Goal: Use online tool/utility

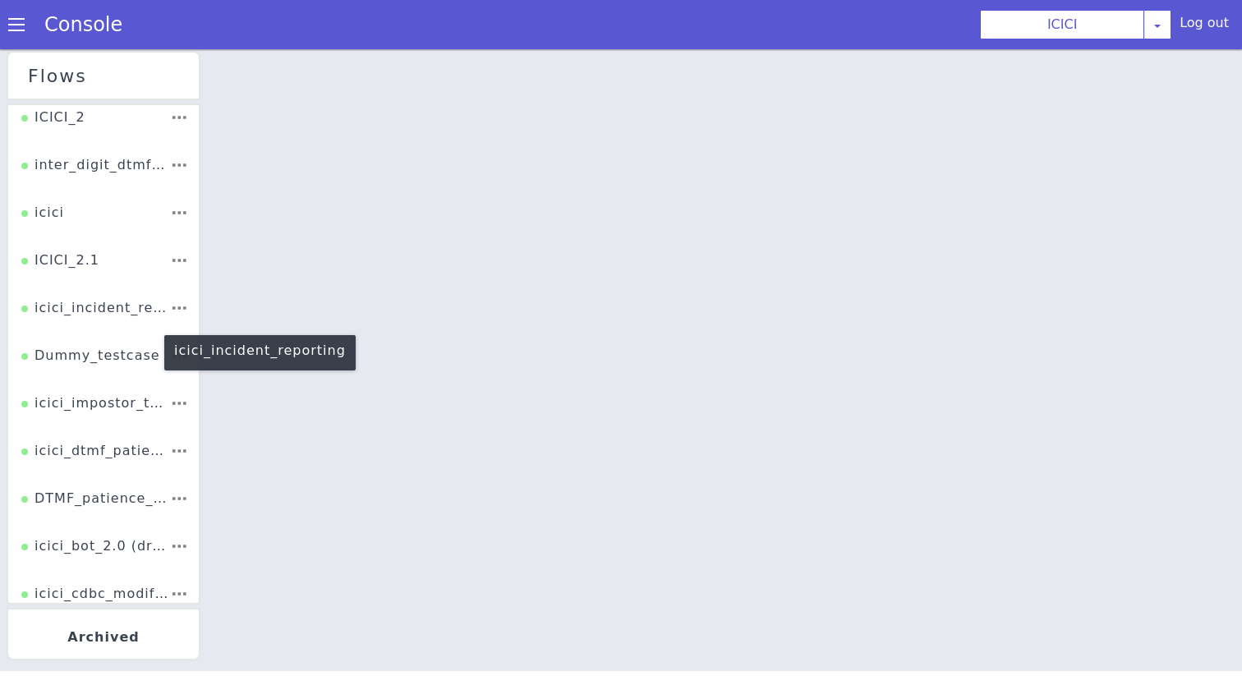
scroll to position [254, 0]
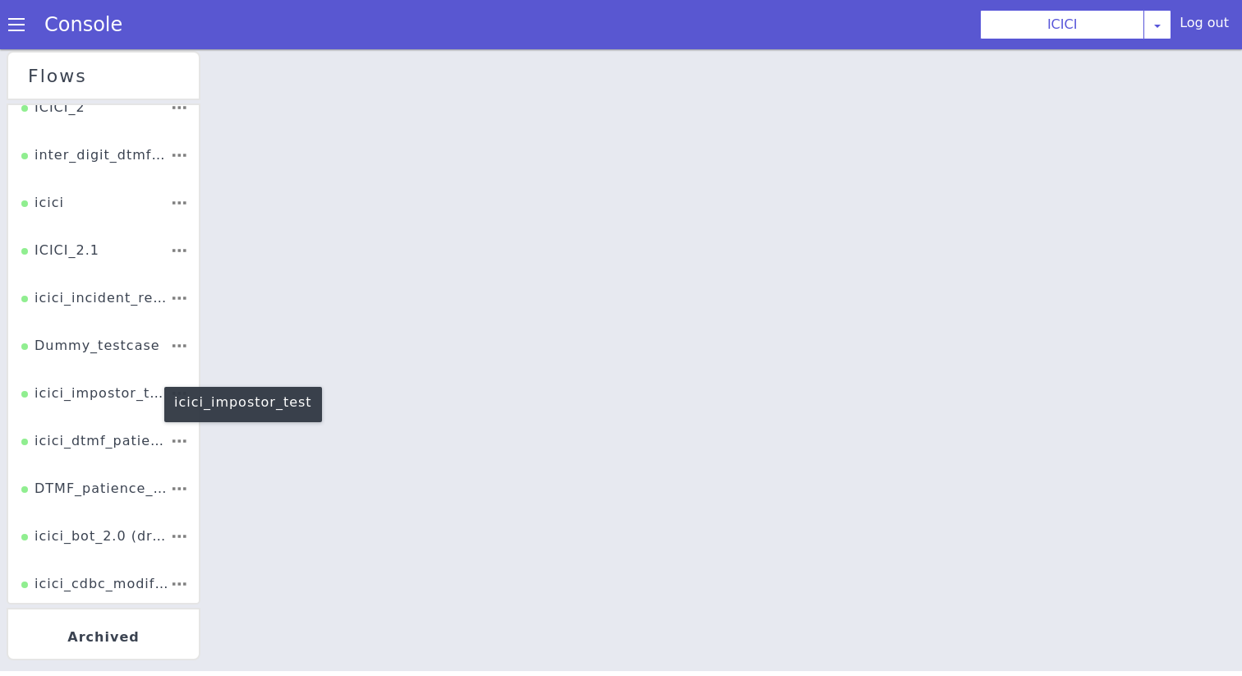
click at [77, 398] on div "icici_impostor_test" at bounding box center [94, 384] width 149 height 35
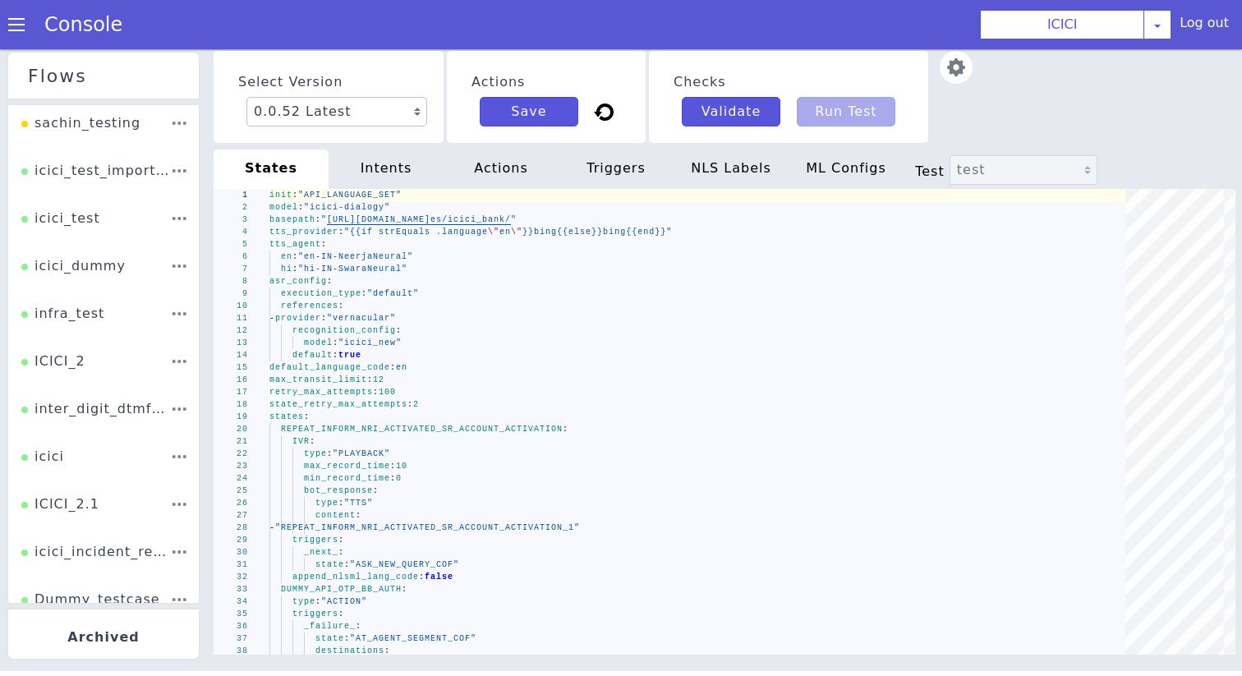
click at [13, 9] on div "Console" at bounding box center [75, 25] width 150 height 46
click at [13, 24] on span at bounding box center [16, 24] width 16 height 16
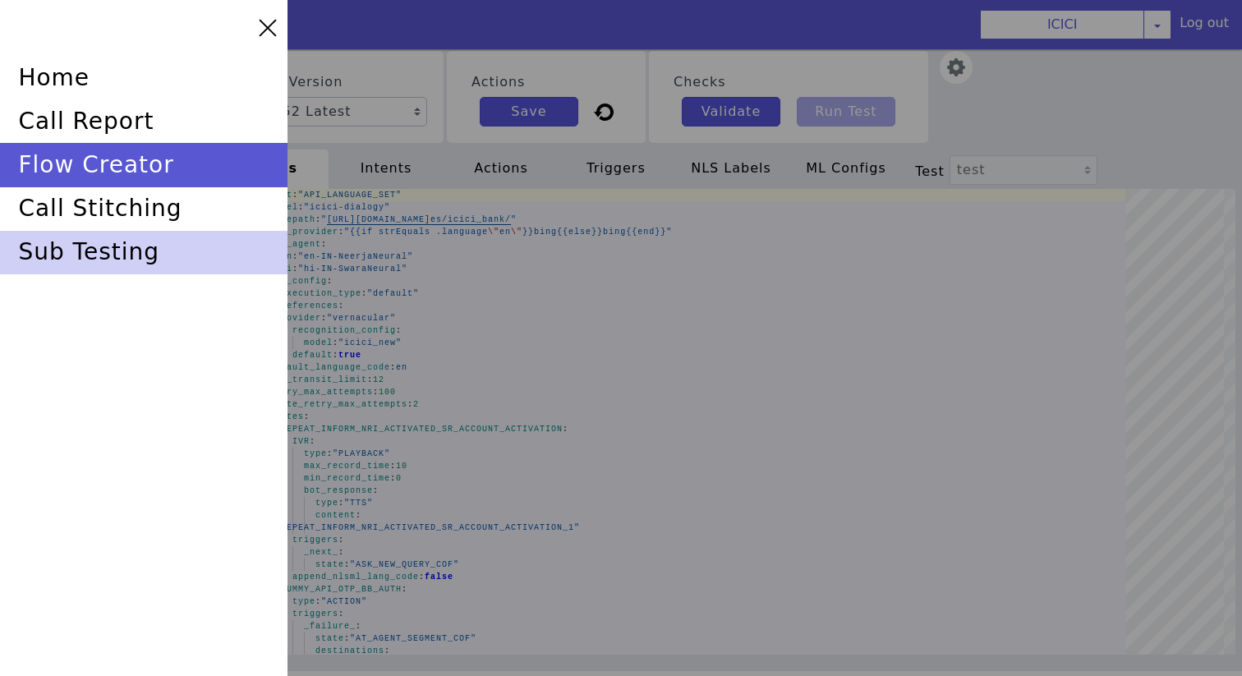
click at [86, 267] on div "sub testing" at bounding box center [143, 253] width 287 height 44
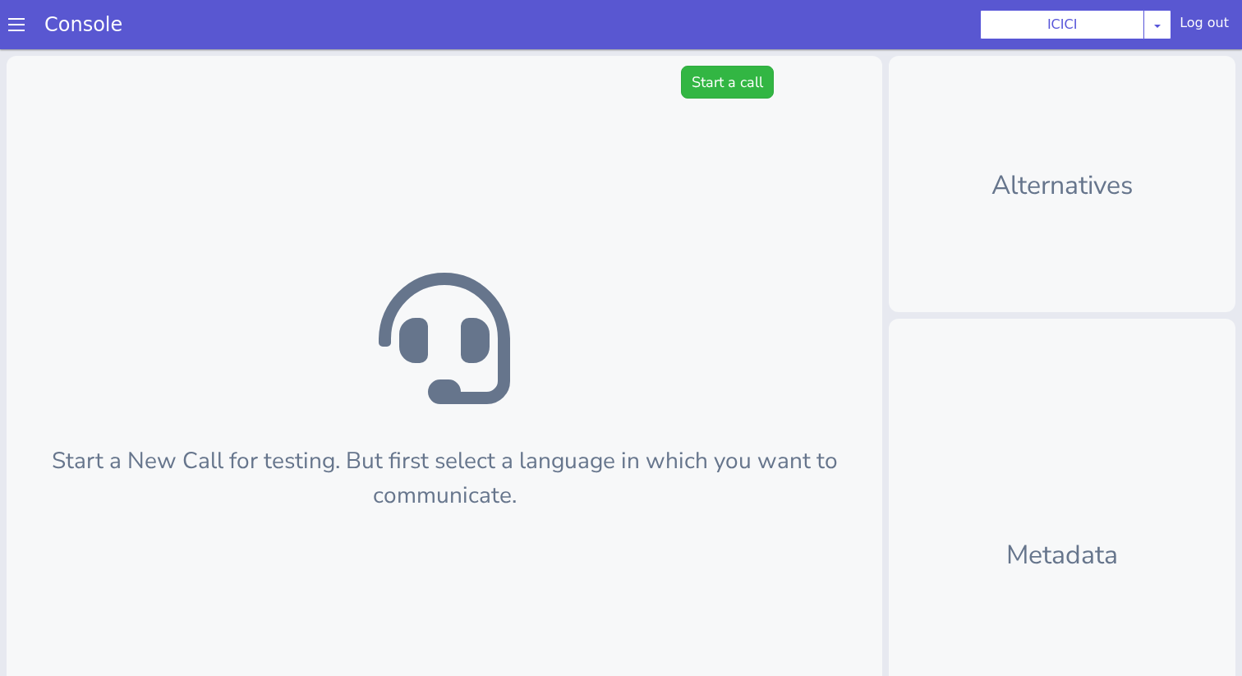
scroll to position [5, 0]
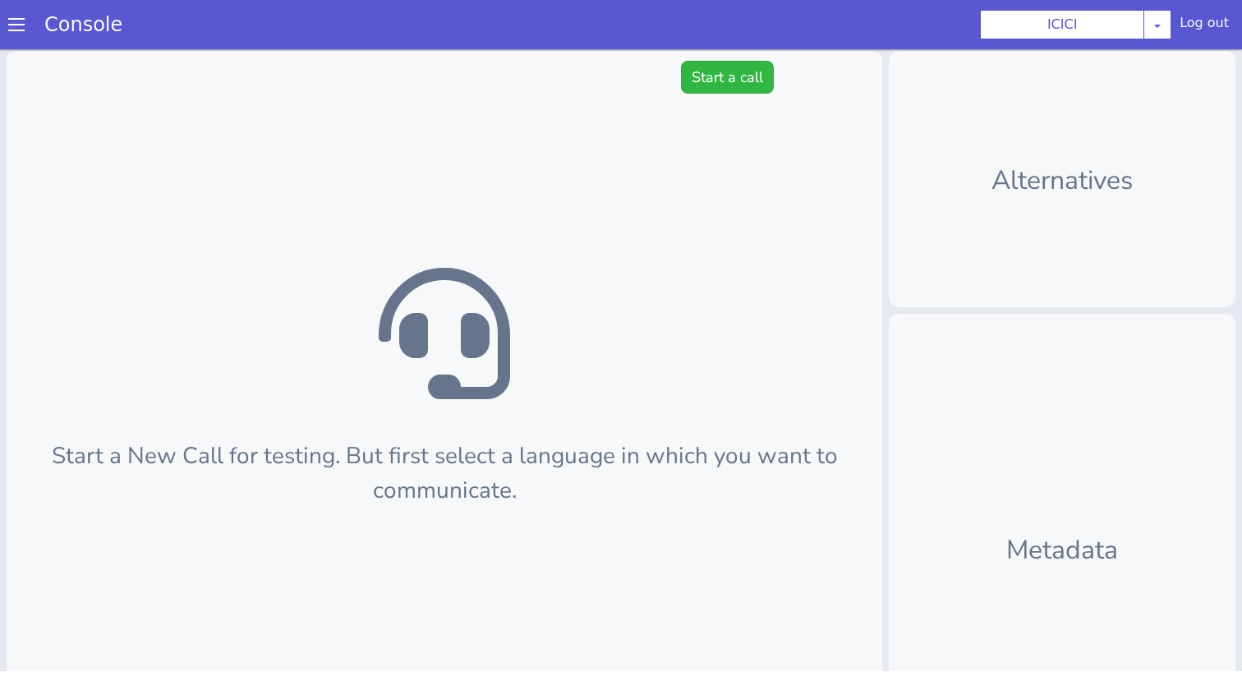
click at [721, 102] on div "Start a New Call for testing. But first select a language in which you want to …" at bounding box center [445, 442] width 876 height 782
click at [721, 99] on div "Start a New Call for testing. But first select a language in which you want to …" at bounding box center [445, 442] width 876 height 782
click at [721, 82] on button "Start a call" at bounding box center [727, 77] width 93 height 33
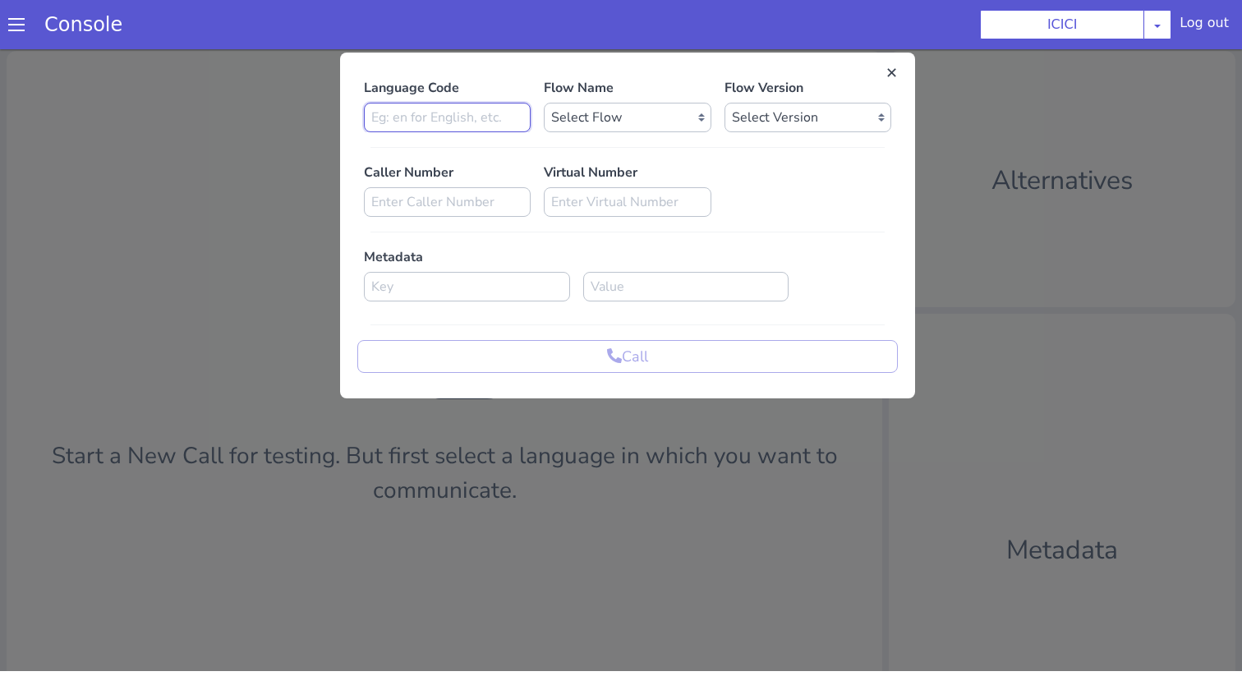
click at [492, 124] on input at bounding box center [447, 118] width 167 height 30
type input "en"
click at [640, 86] on p "Flow Name" at bounding box center [627, 88] width 167 height 20
click at [640, 104] on select "Select Flow sachin_testing icici_test_import_1 icici_test icici_dummy infra_tes…" at bounding box center [627, 118] width 167 height 30
select select "b03a4faf-32c3-4c7e-b817-7f3662e43ade"
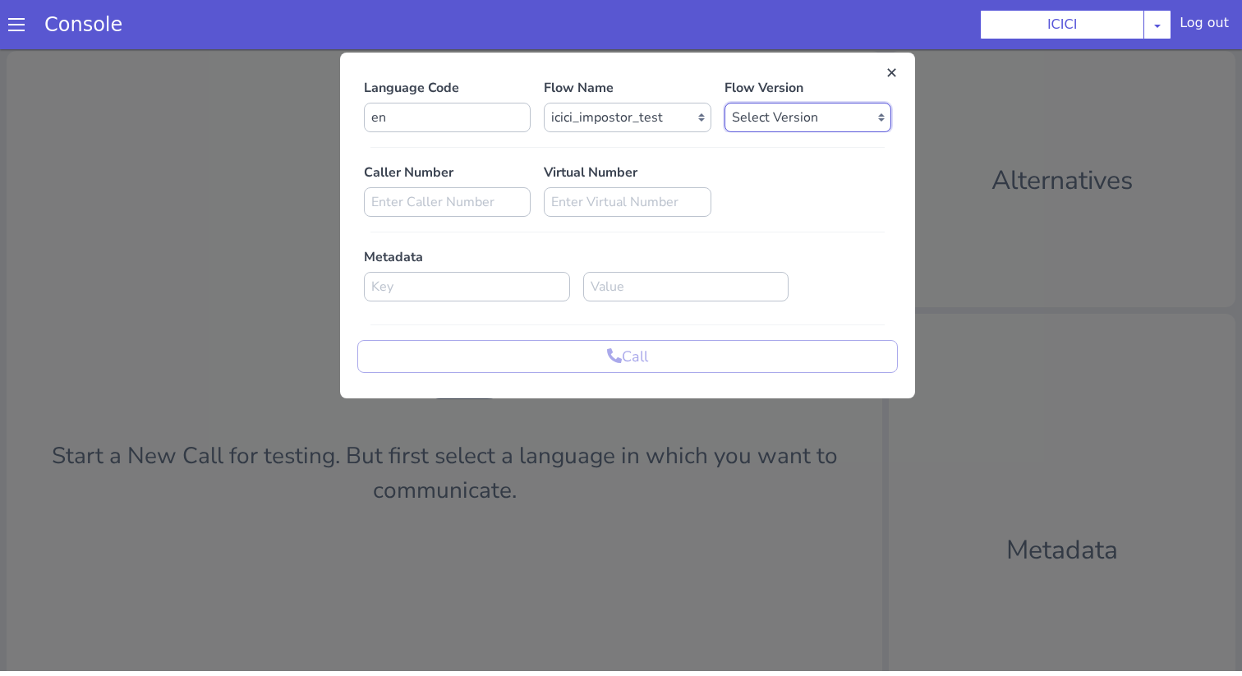
click at [797, 106] on select "Select Version 0.0.52 0.0.51 0.0.50 0.0.49 0.0.48 0.0.47 0.0.46 0.0.45 0.0.44 0…" at bounding box center [807, 118] width 167 height 30
select select "0.0.52"
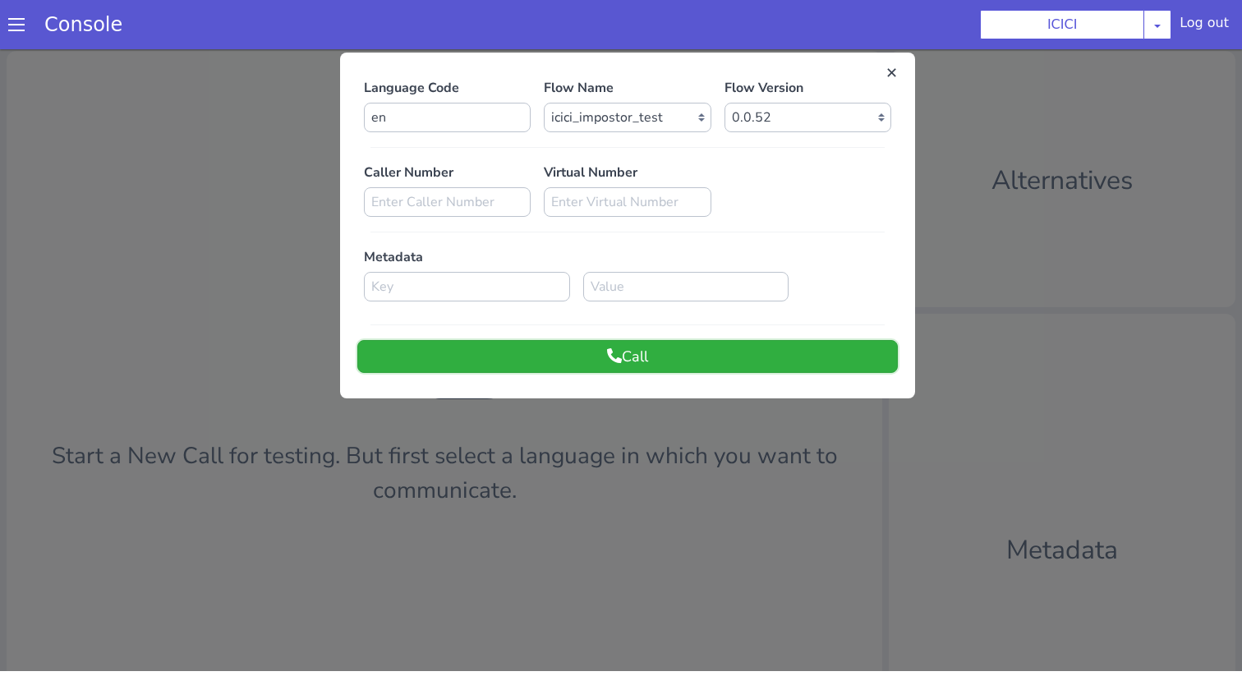
click at [510, 368] on button "Call" at bounding box center [627, 356] width 540 height 33
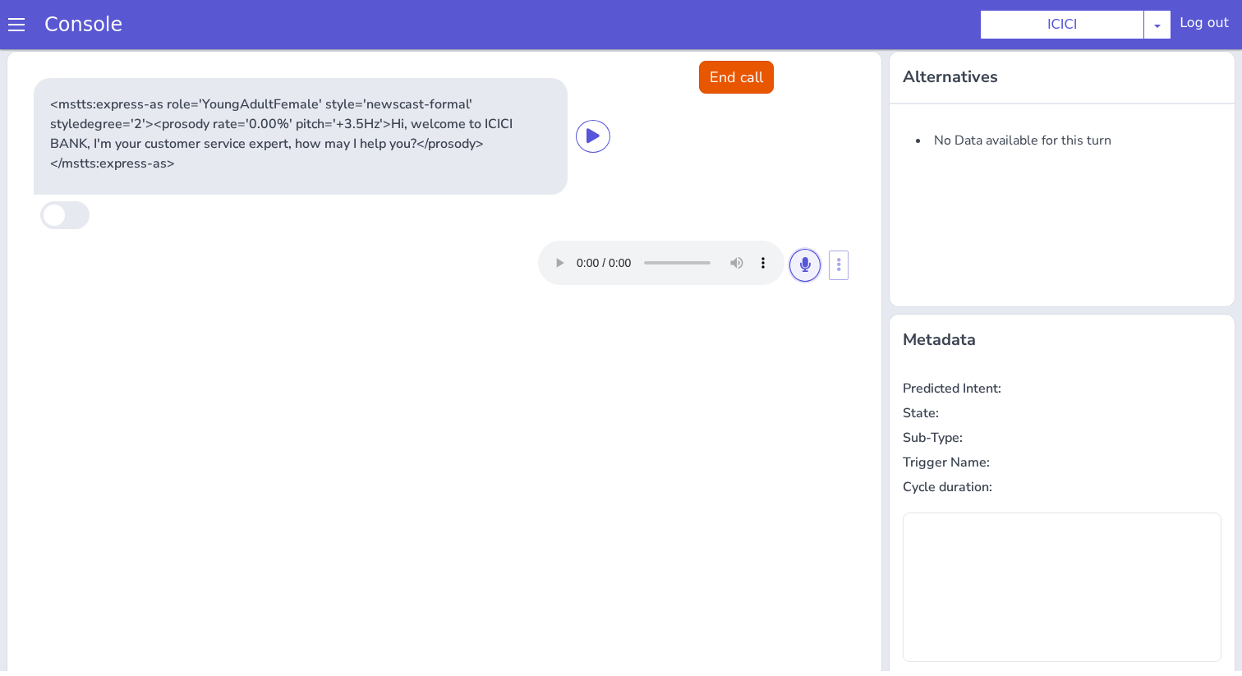
click at [794, 271] on button at bounding box center [804, 265] width 31 height 33
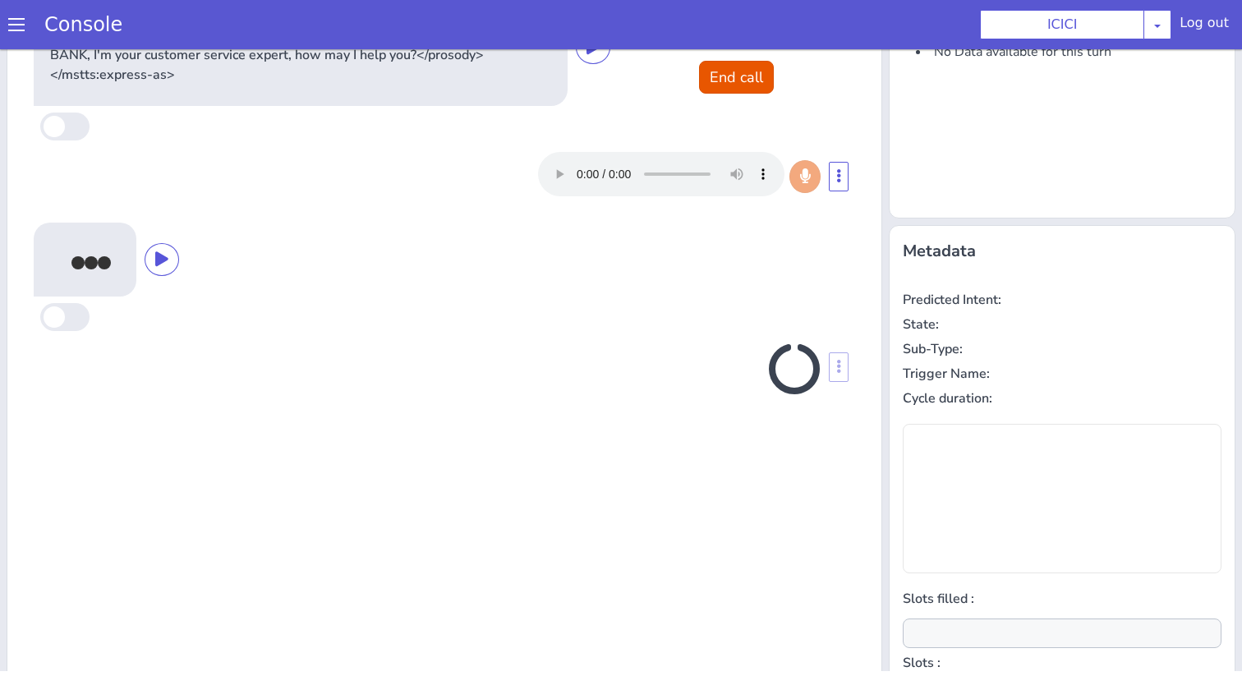
scroll to position [162, 0]
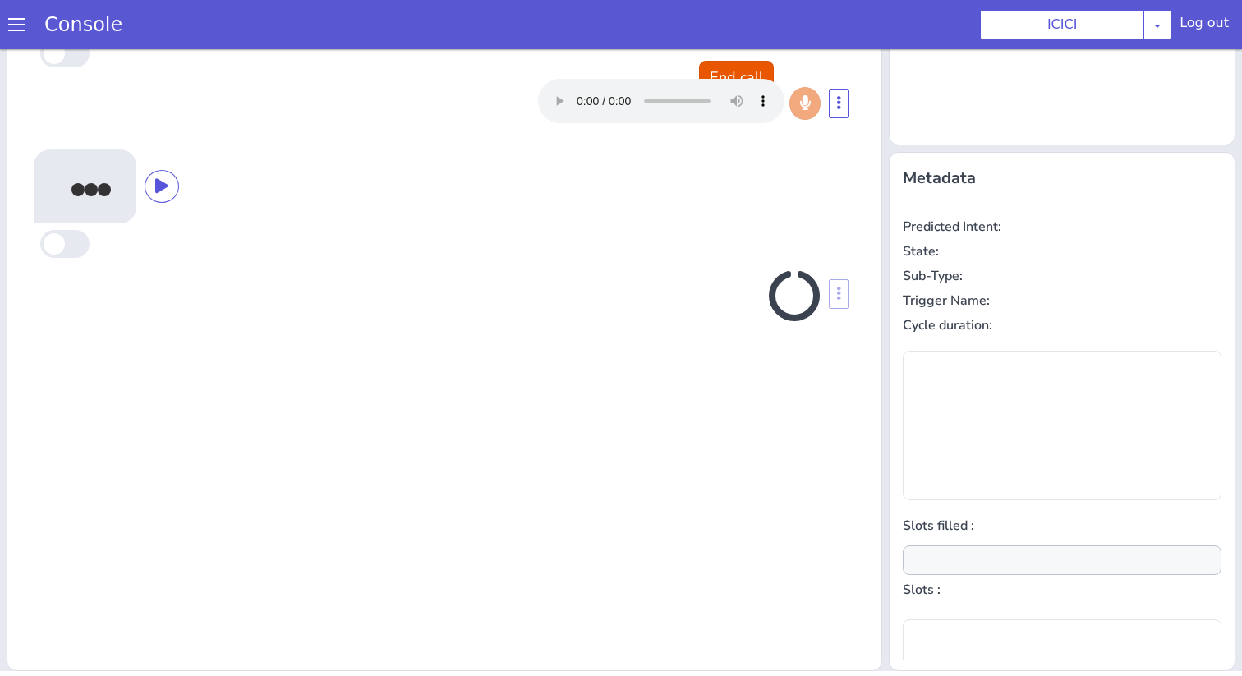
type input "null"
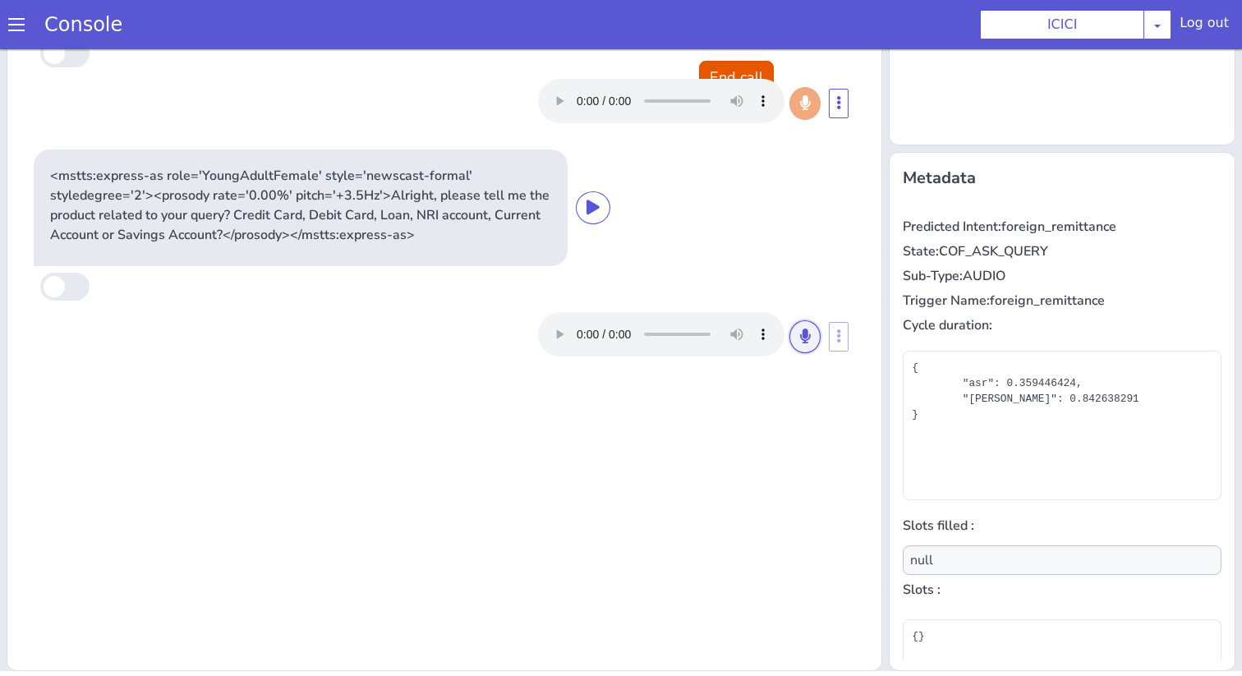
click at [804, 350] on button at bounding box center [804, 336] width 31 height 33
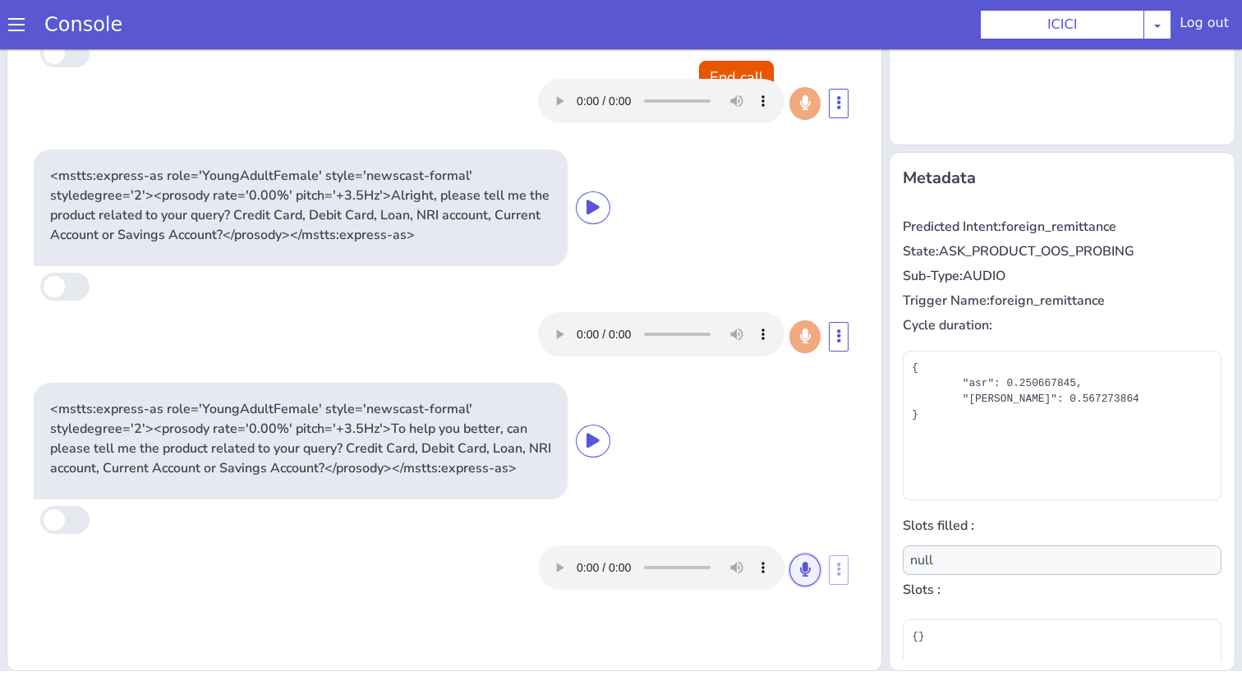
click at [802, 582] on button at bounding box center [804, 570] width 31 height 33
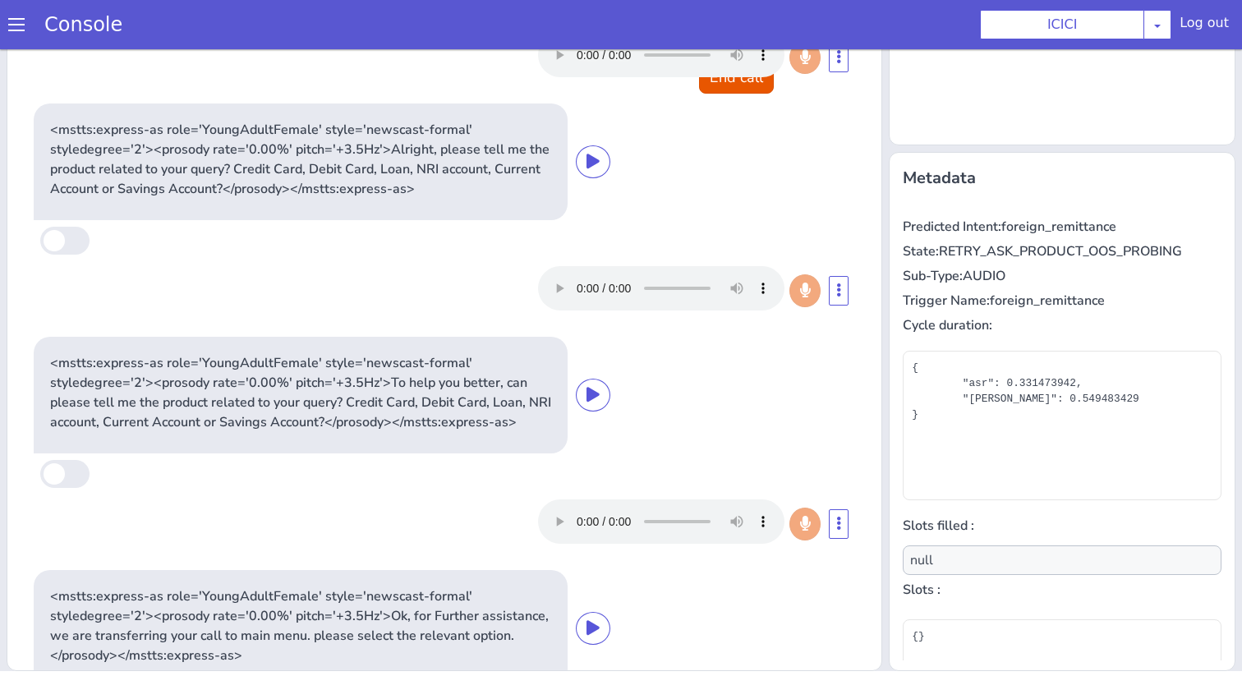
scroll to position [0, 0]
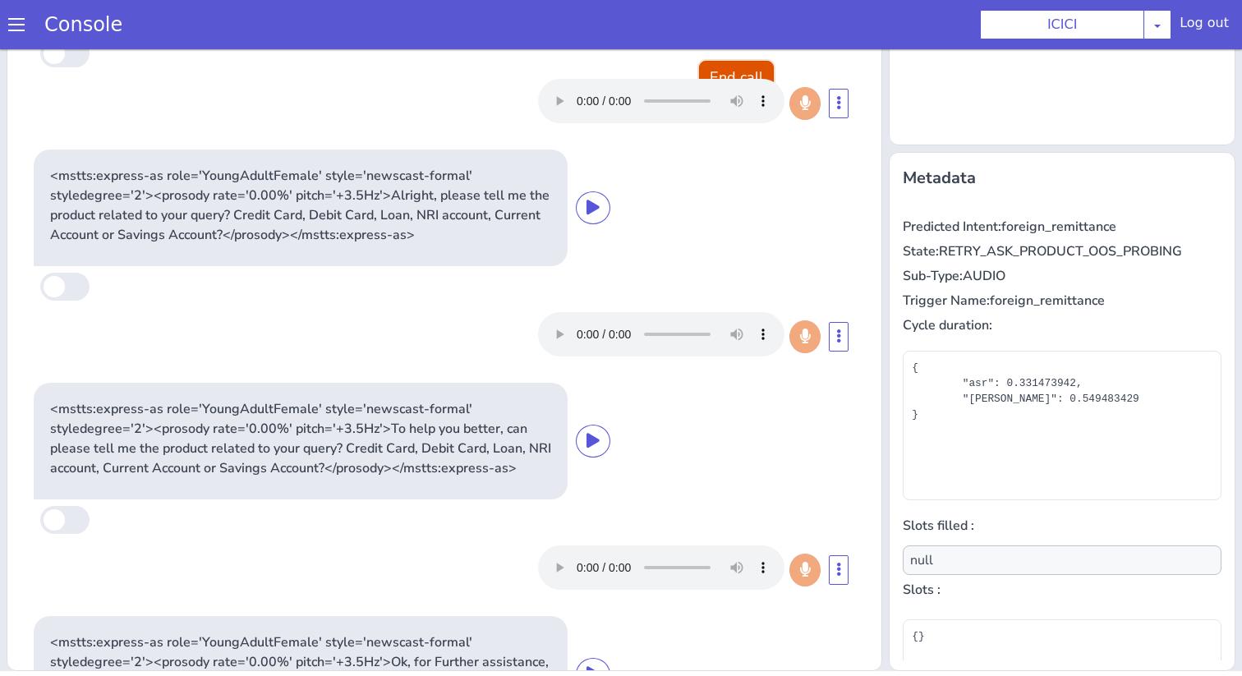
click at [747, 66] on button "End call" at bounding box center [736, 77] width 75 height 33
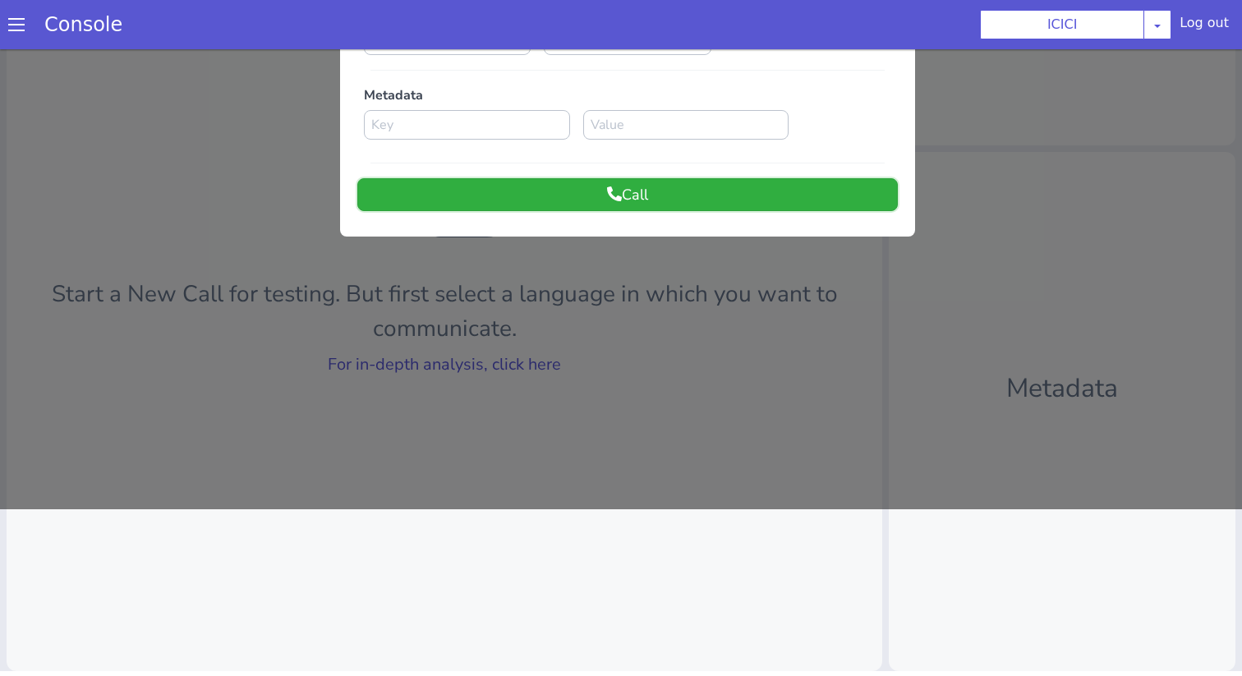
click at [719, 182] on button "Call" at bounding box center [627, 194] width 540 height 33
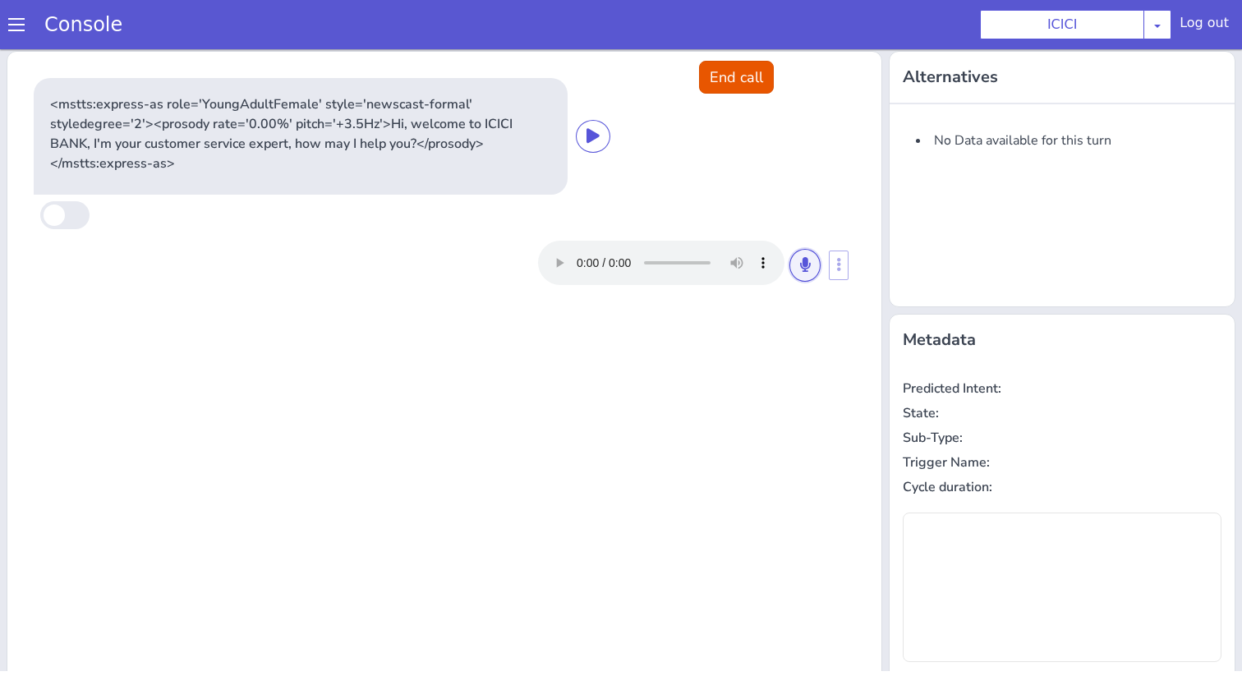
click at [807, 269] on icon at bounding box center [805, 264] width 10 height 15
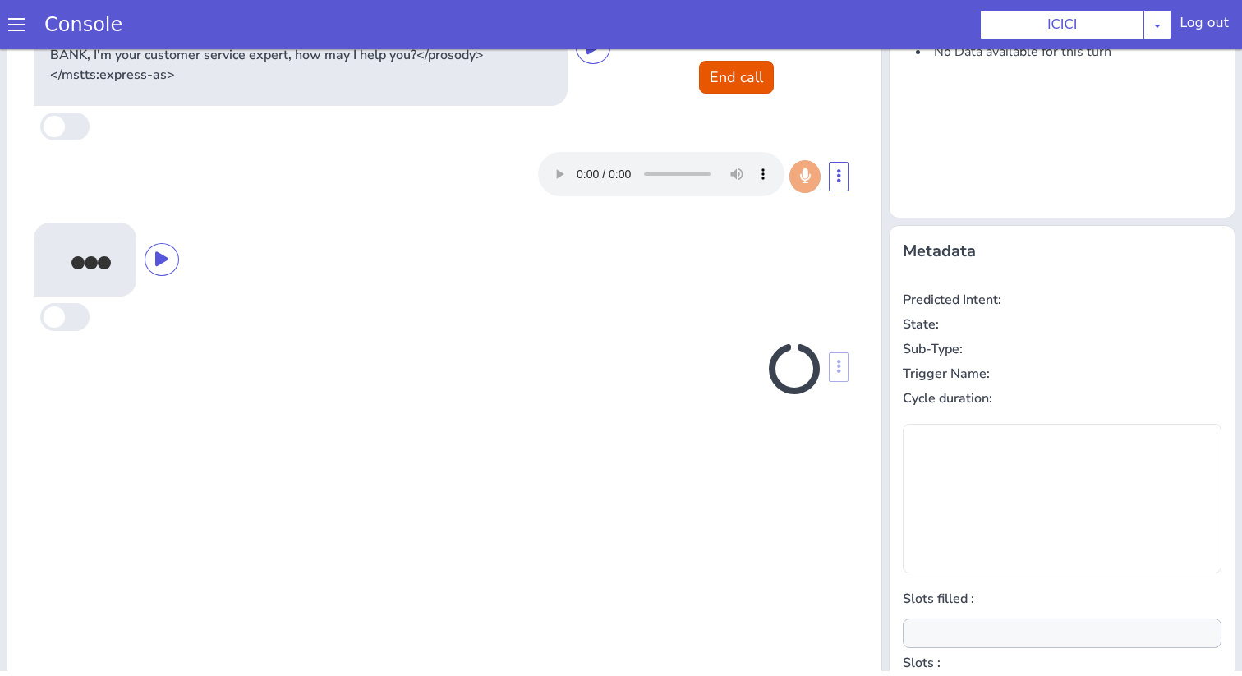
scroll to position [162, 0]
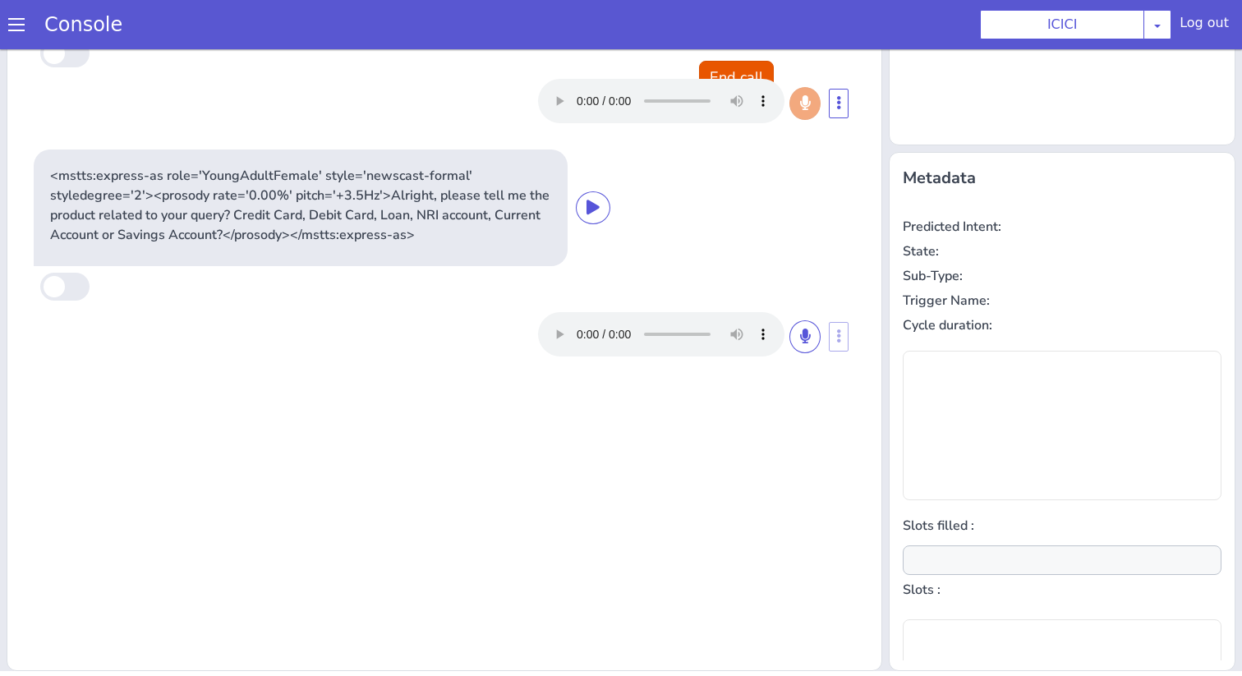
type input "null"
click at [800, 329] on icon at bounding box center [805, 336] width 10 height 15
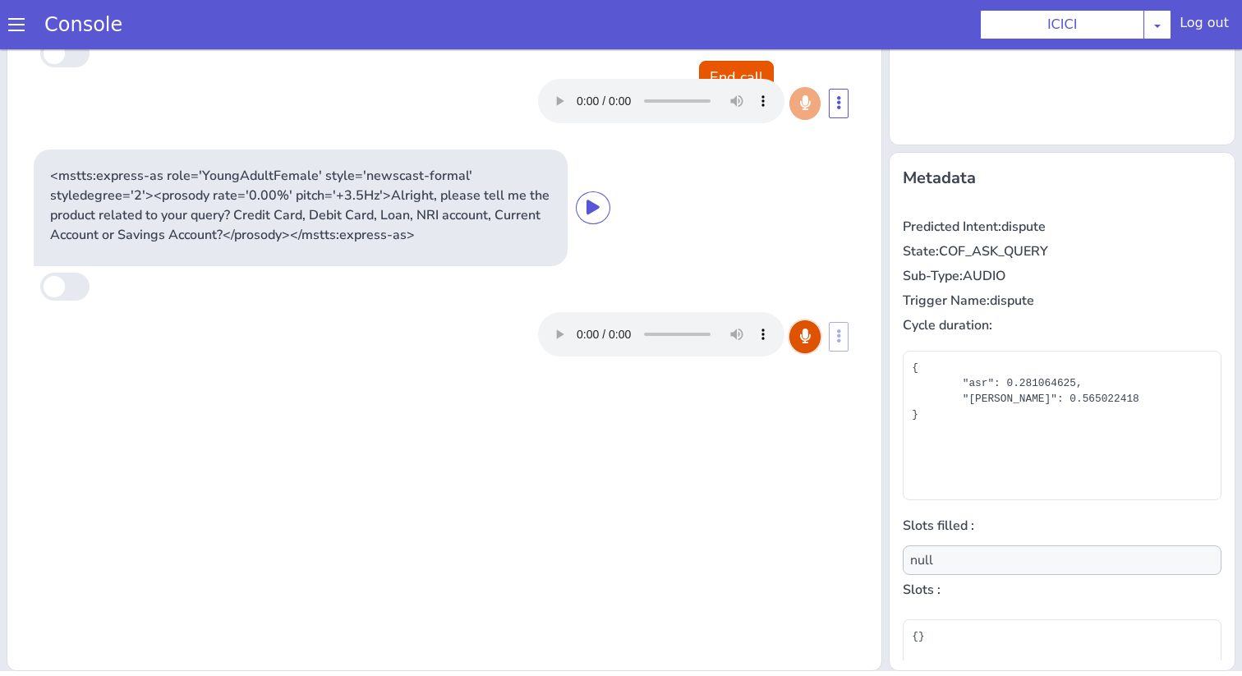
click at [800, 329] on icon at bounding box center [805, 336] width 10 height 15
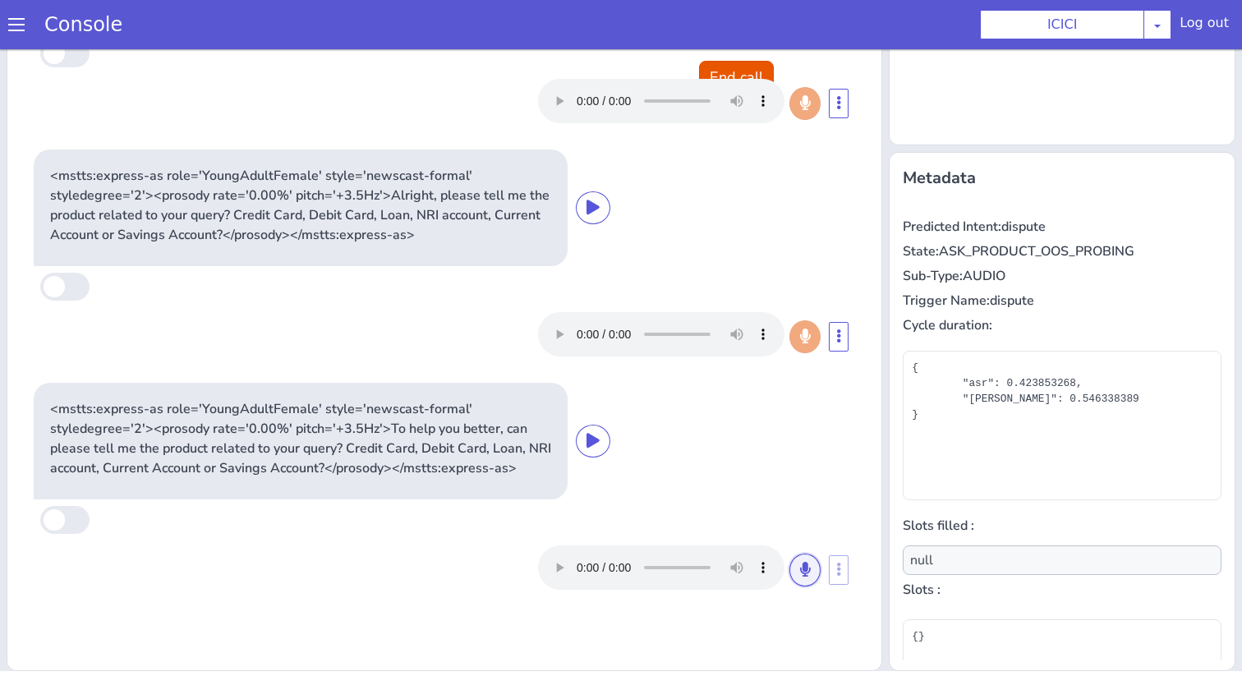
click at [801, 577] on button at bounding box center [804, 570] width 31 height 33
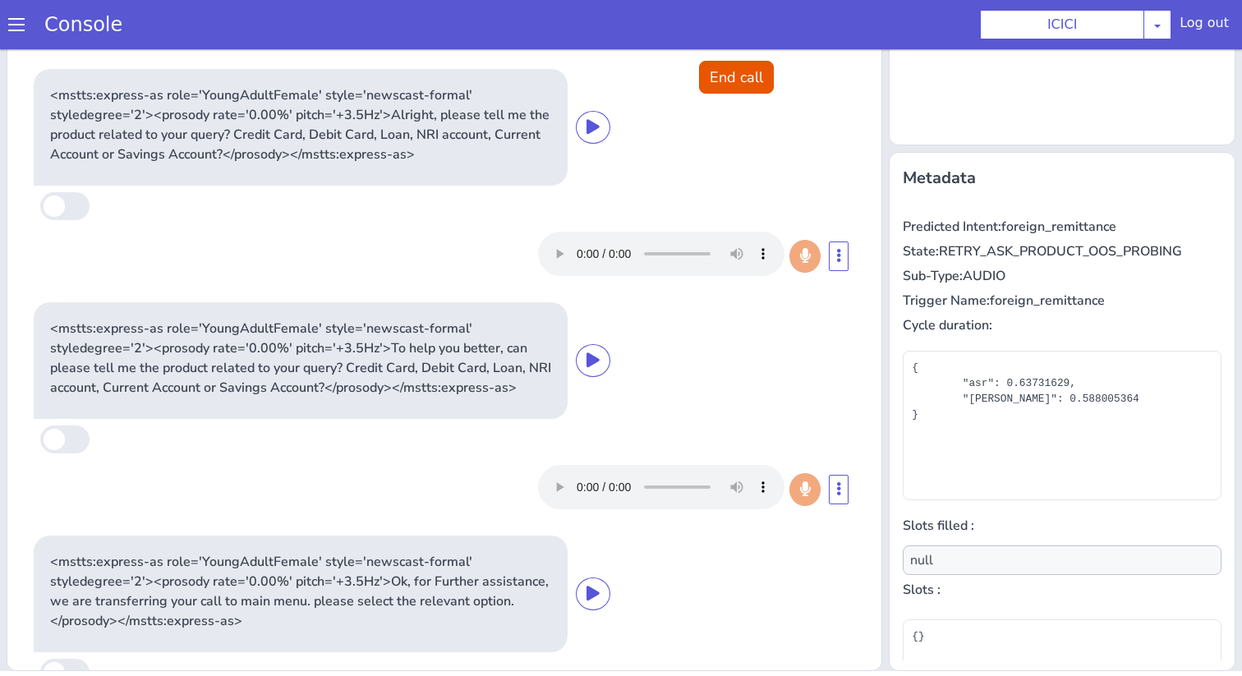
scroll to position [0, 0]
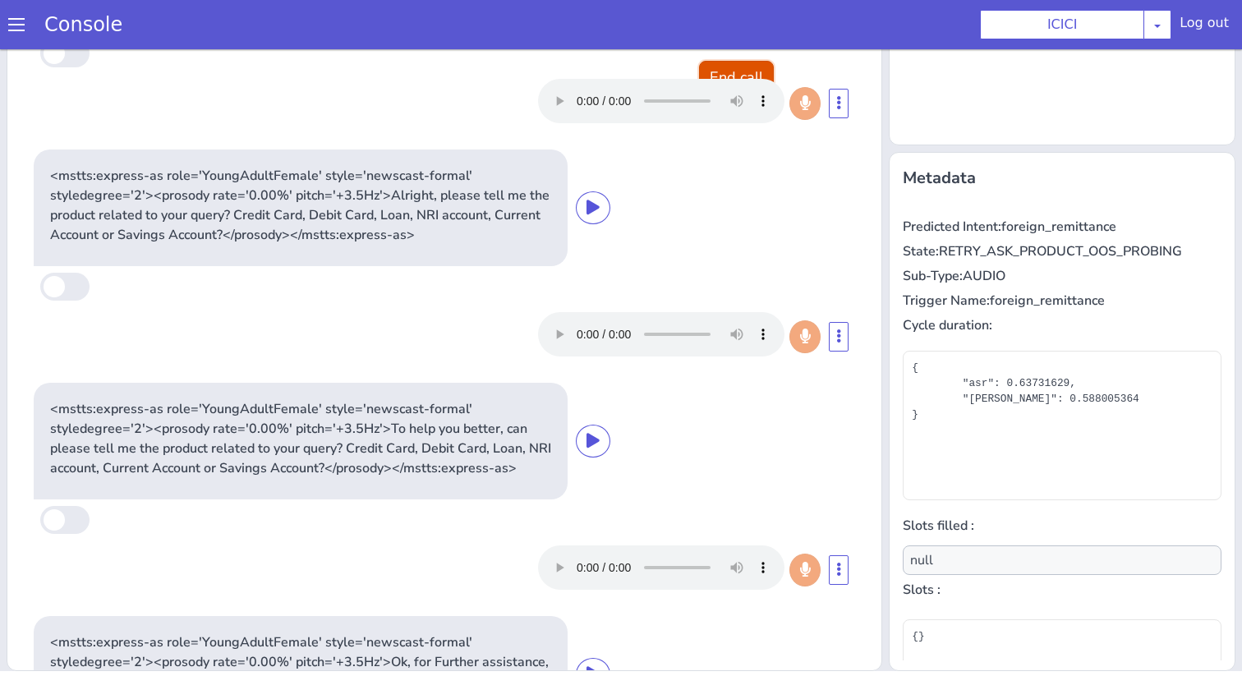
click at [758, 64] on button "End call" at bounding box center [736, 77] width 75 height 33
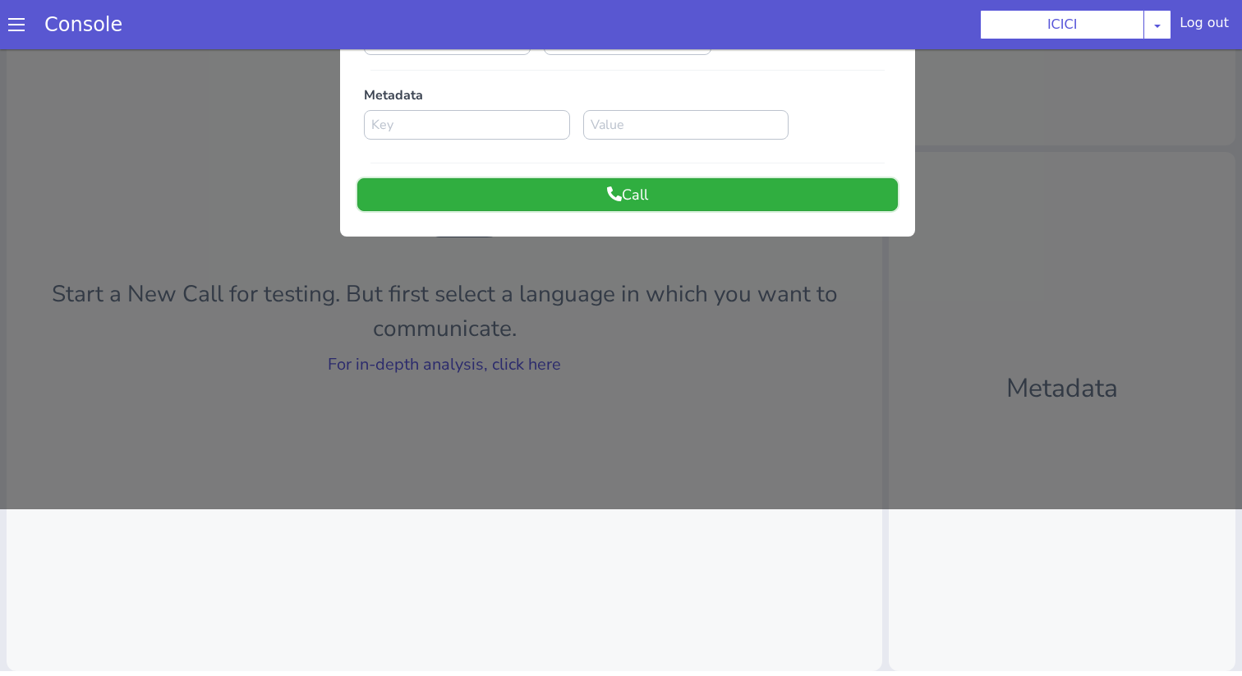
click at [626, 203] on button "Call" at bounding box center [627, 194] width 540 height 33
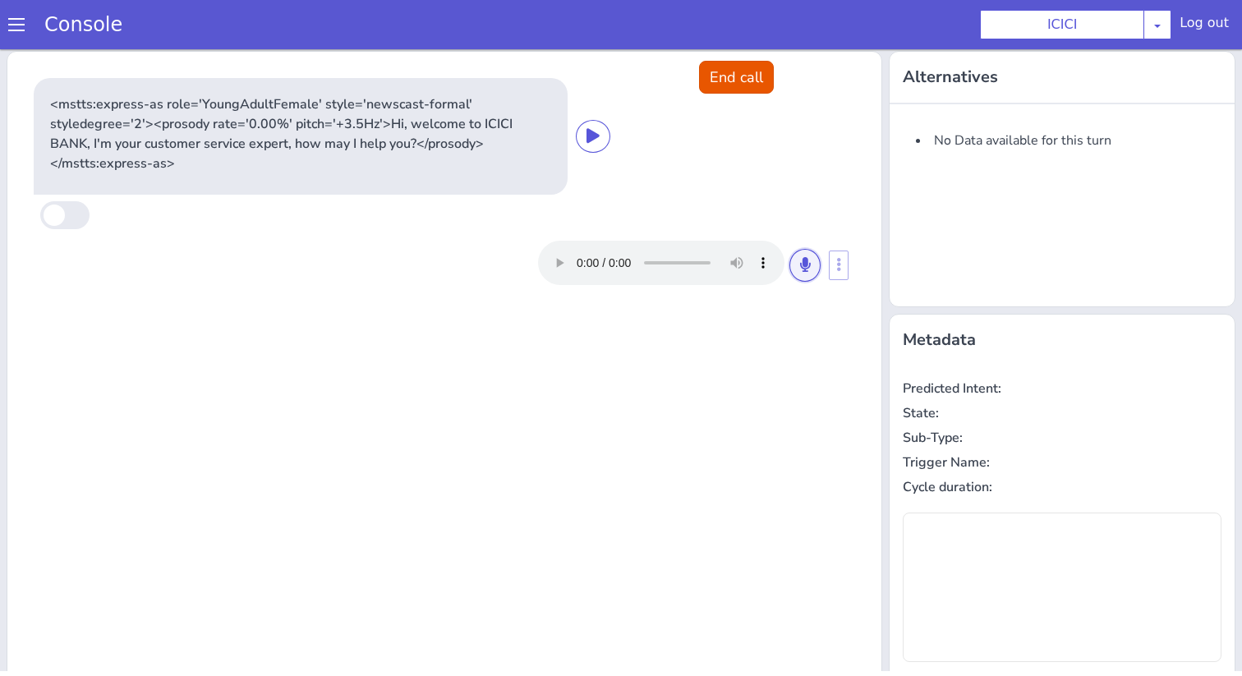
click at [797, 278] on button at bounding box center [804, 265] width 31 height 33
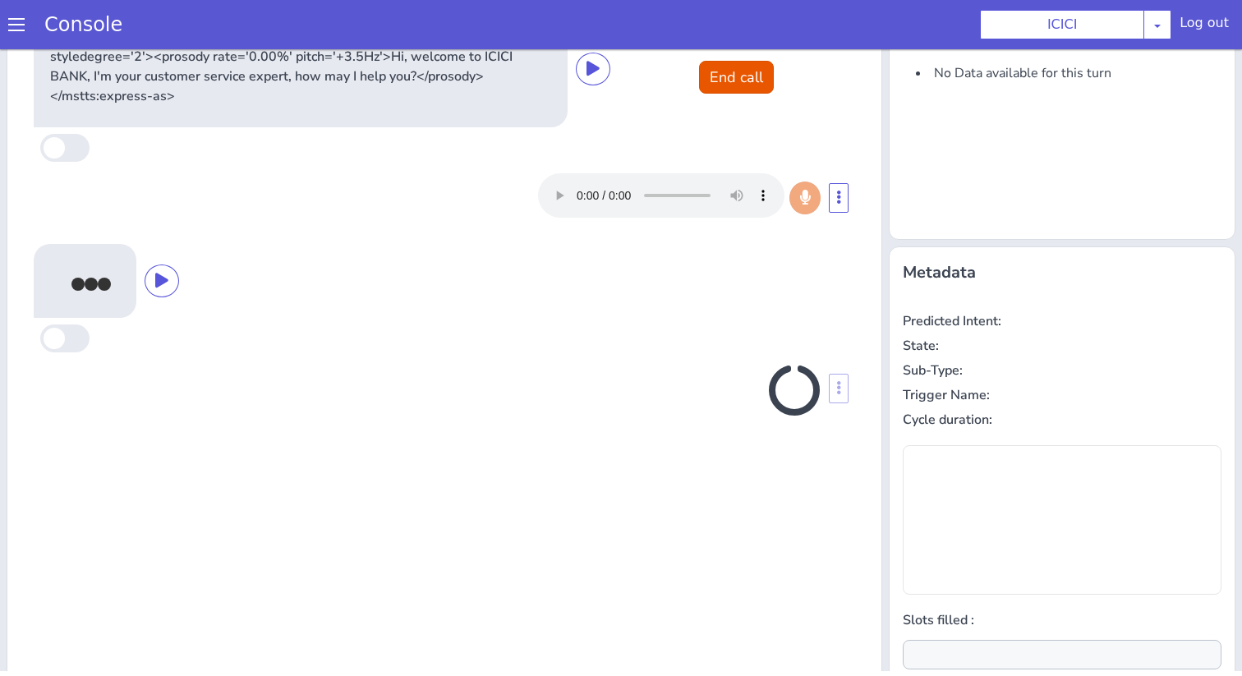
scroll to position [162, 0]
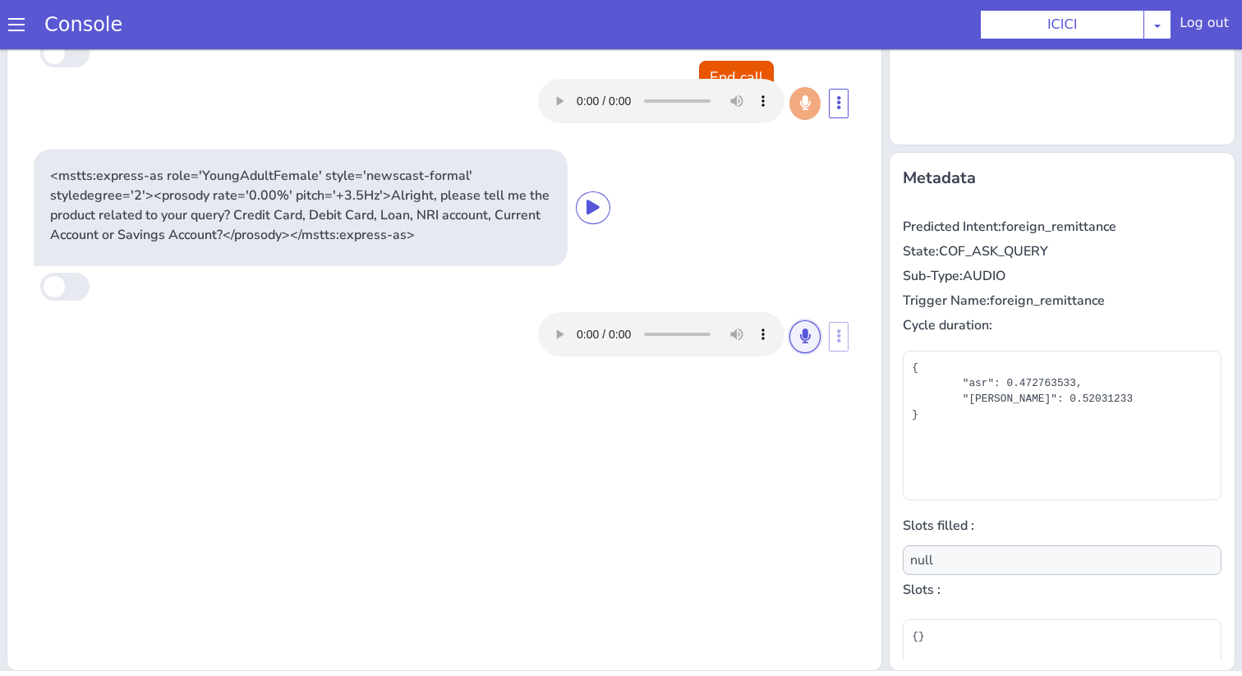
click at [794, 337] on button at bounding box center [804, 336] width 31 height 33
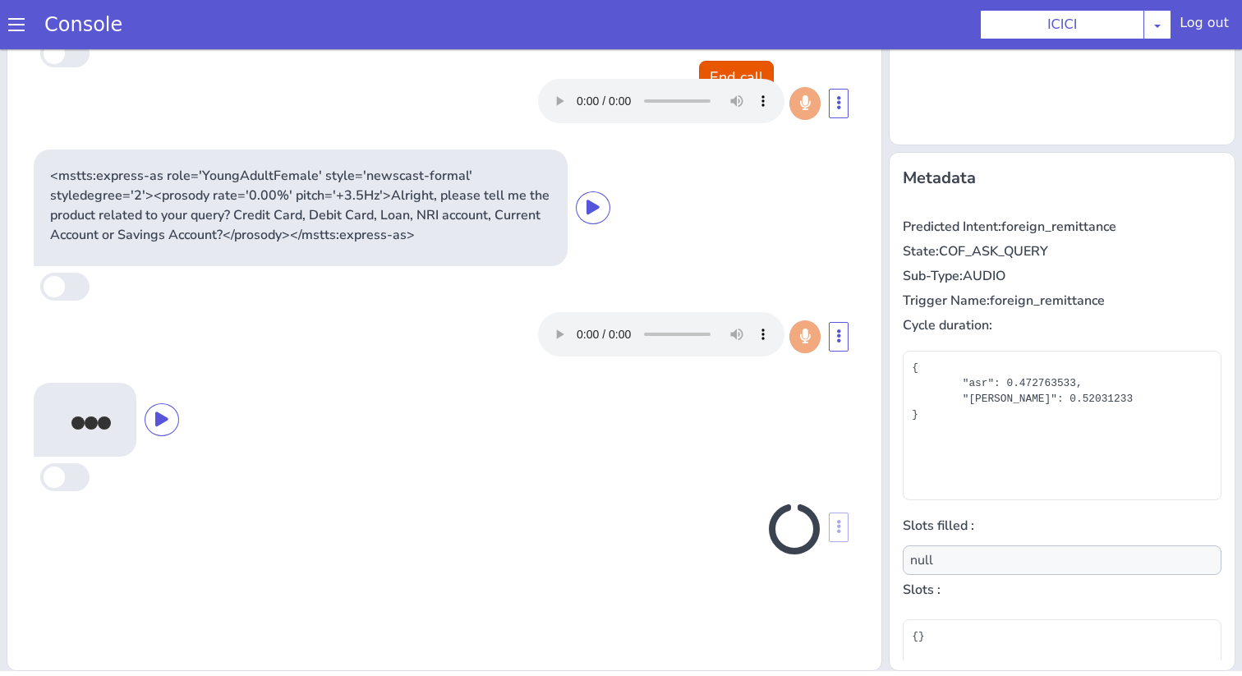
type input "product"
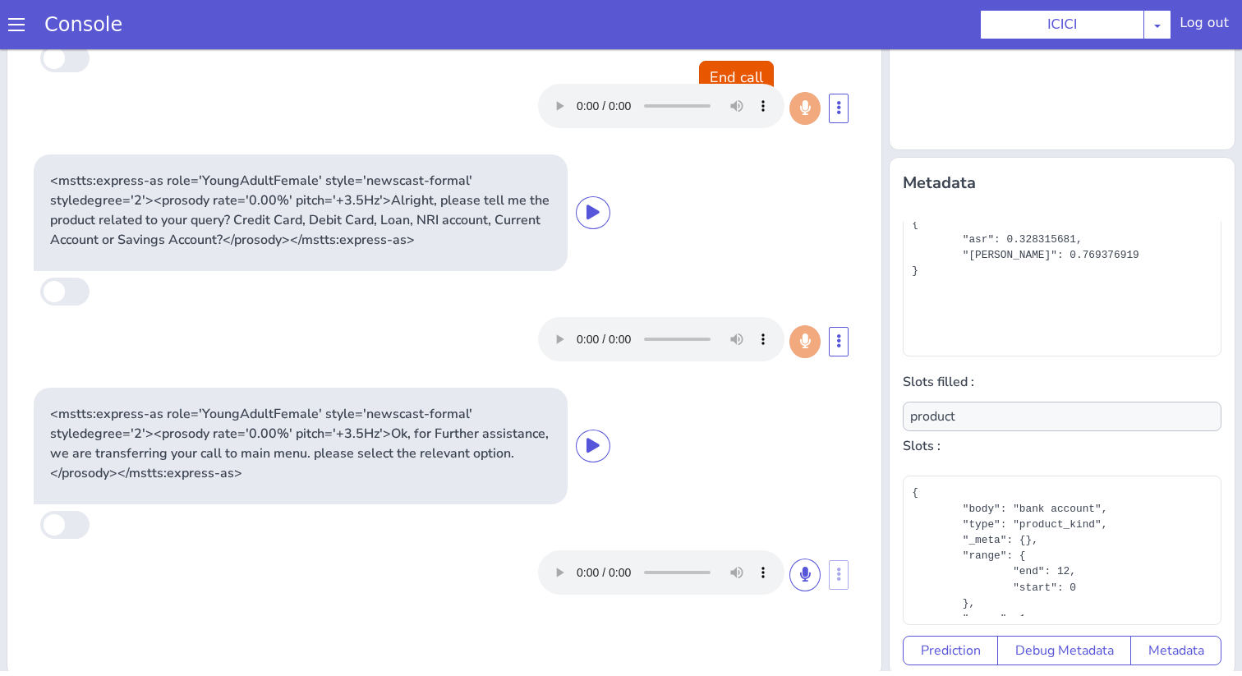
scroll to position [121, 0]
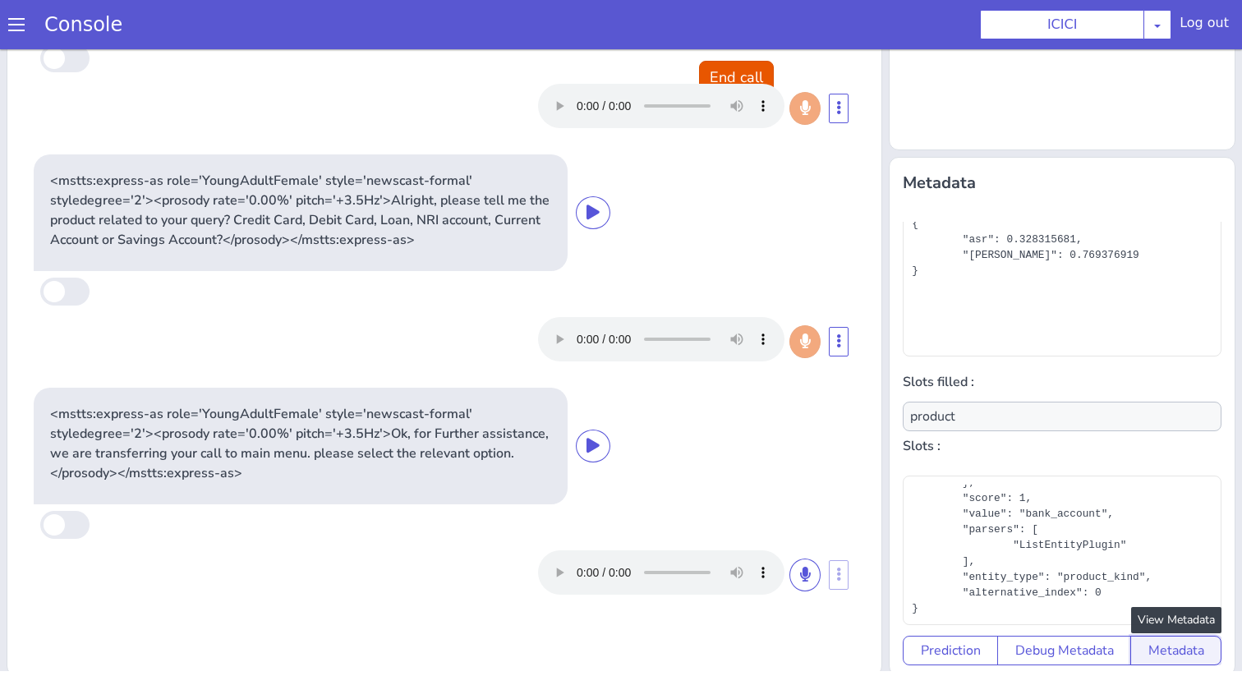
click at [1166, 643] on button "Metadata" at bounding box center [1175, 651] width 91 height 30
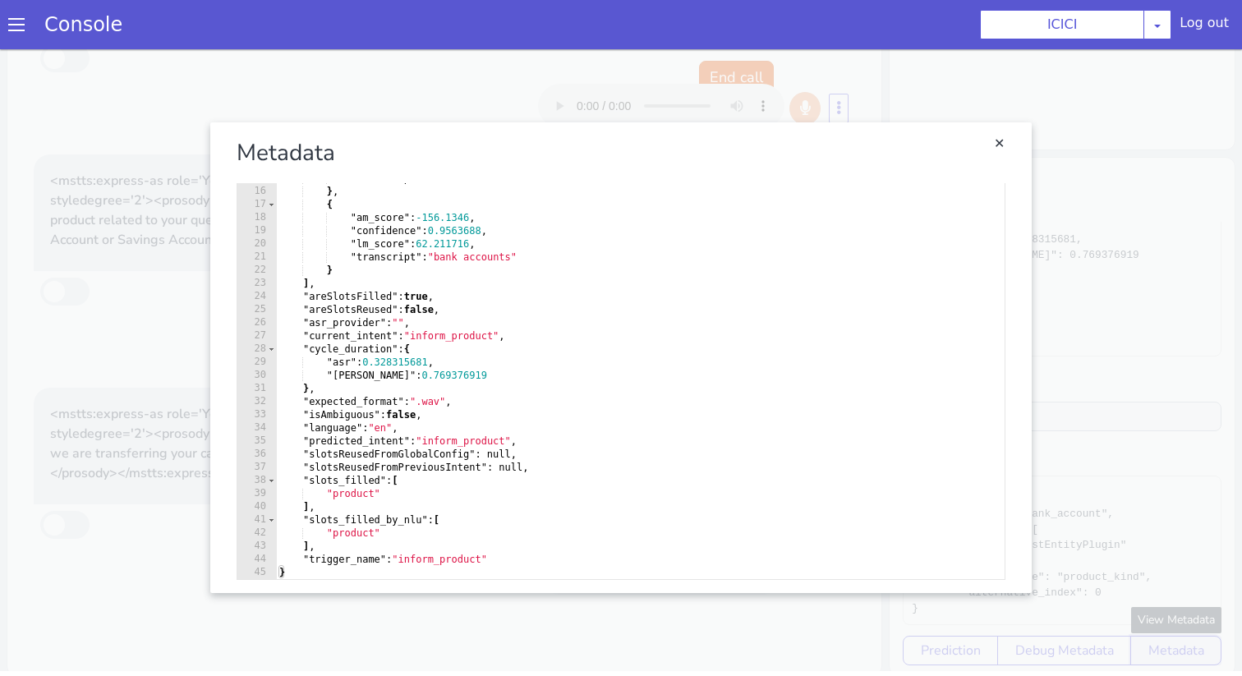
scroll to position [162, 0]
click at [1174, 325] on link "Close" at bounding box center [621, 357] width 1242 height 627
